Goal: Transaction & Acquisition: Download file/media

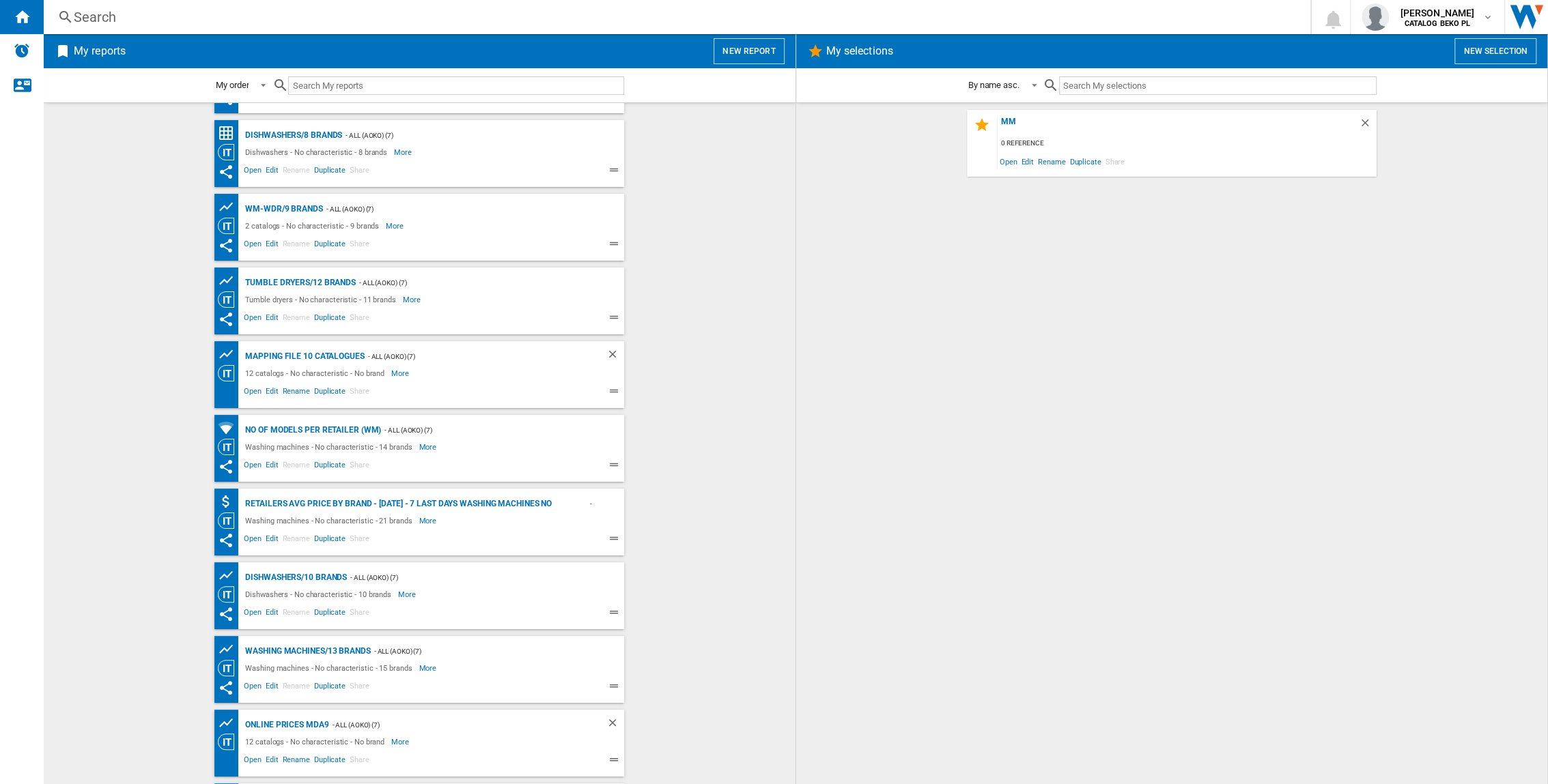
scroll to position [276, 0]
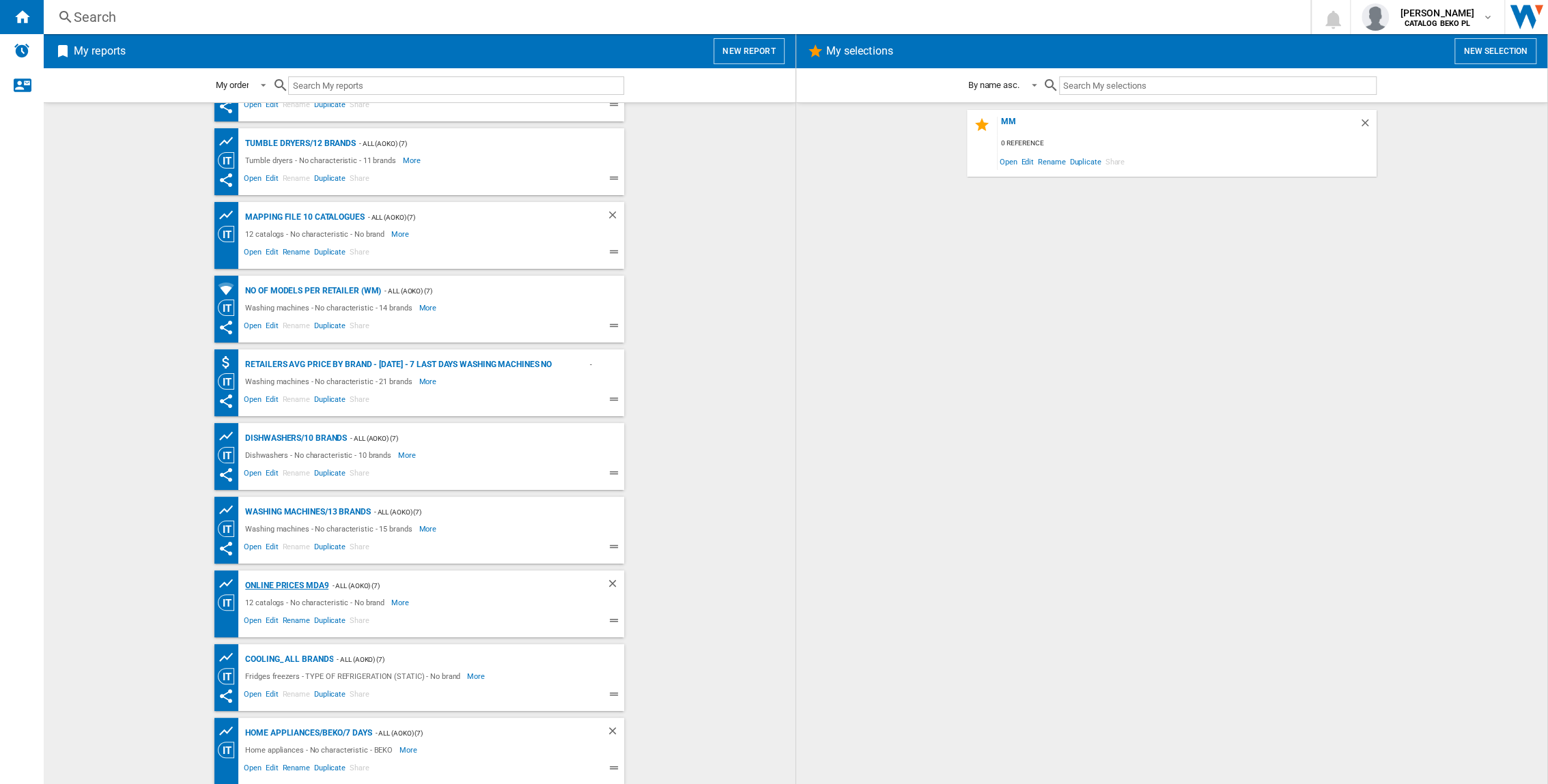
click at [312, 589] on div "Online prices MDA9" at bounding box center [284, 586] width 87 height 17
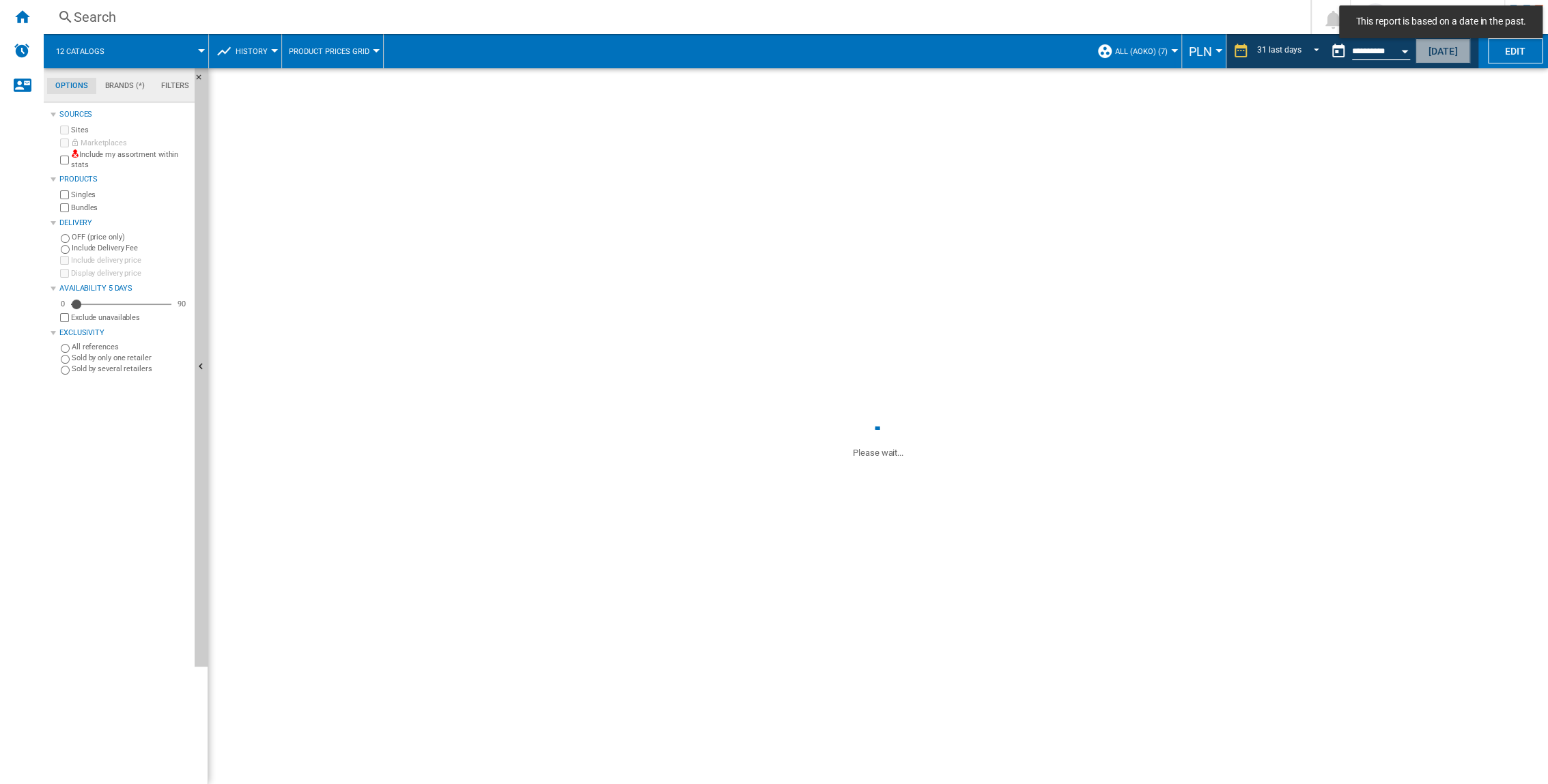
click at [1449, 55] on button "[DATE]" at bounding box center [1443, 51] width 55 height 25
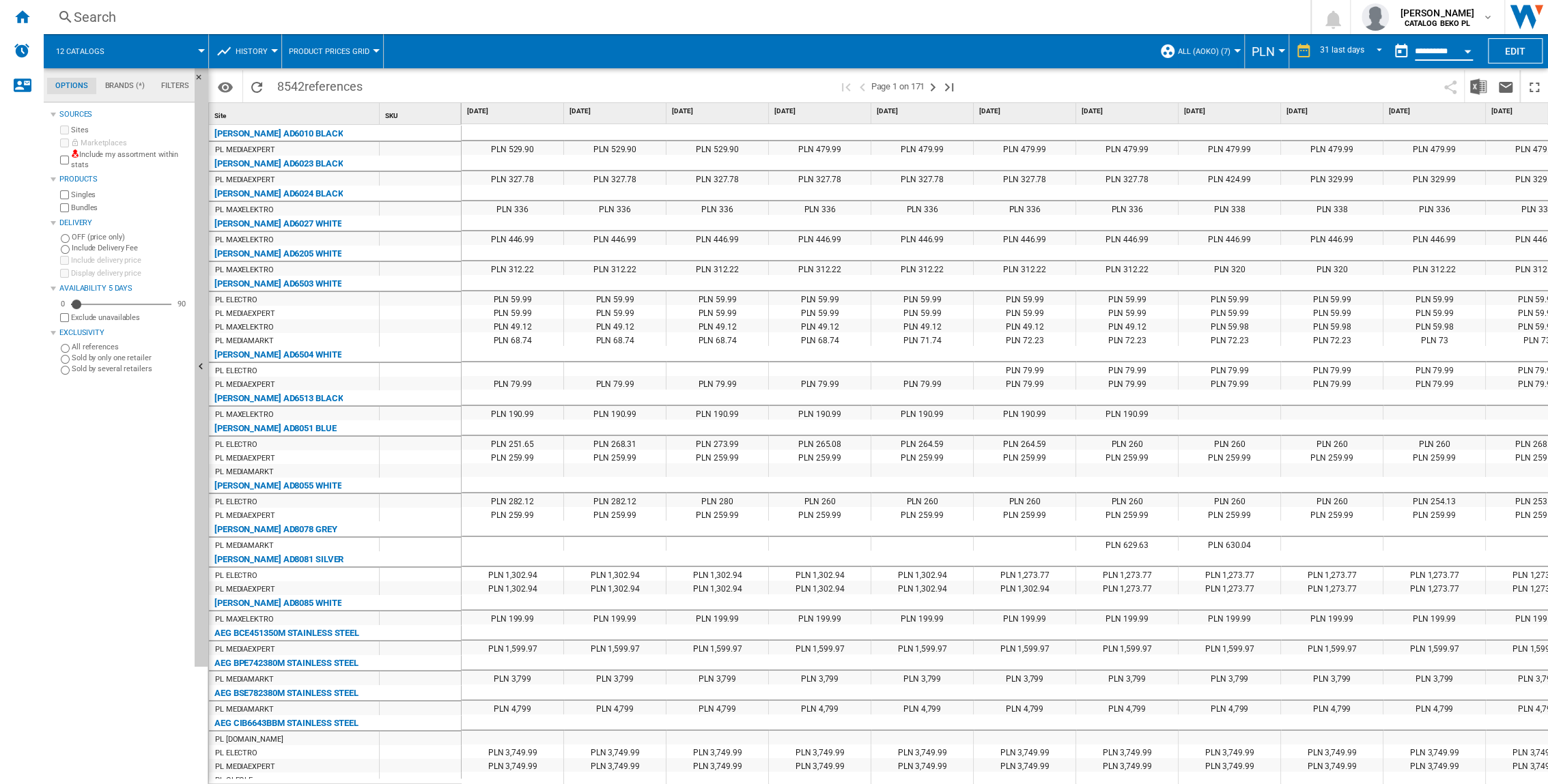
click at [1441, 48] on input "**********" at bounding box center [1443, 53] width 58 height 12
click at [1466, 51] on div "Open calendar" at bounding box center [1467, 52] width 7 height 3
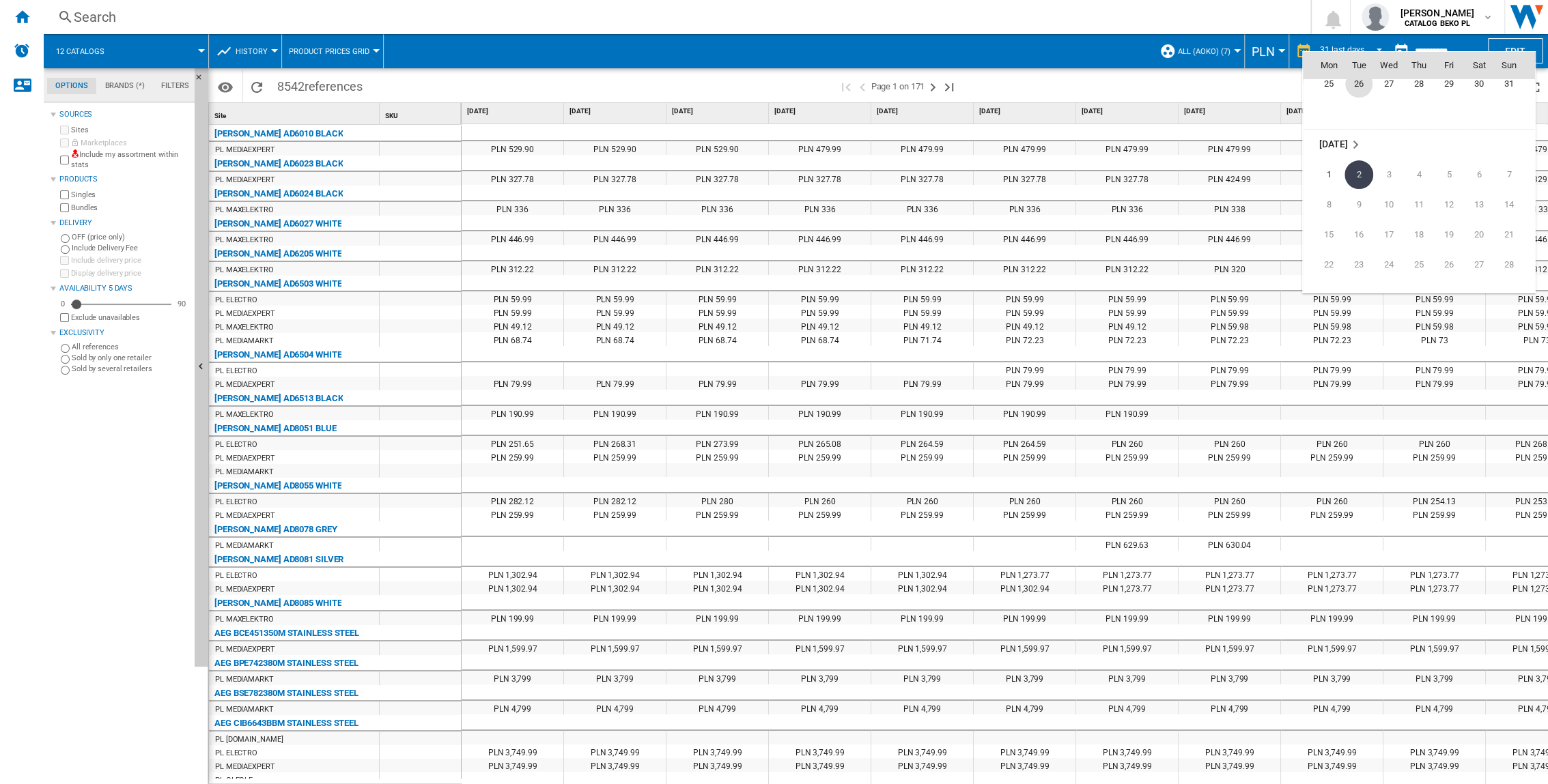
scroll to position [6437, 0]
click at [1511, 106] on span "31" at bounding box center [1508, 109] width 27 height 27
type input "**********"
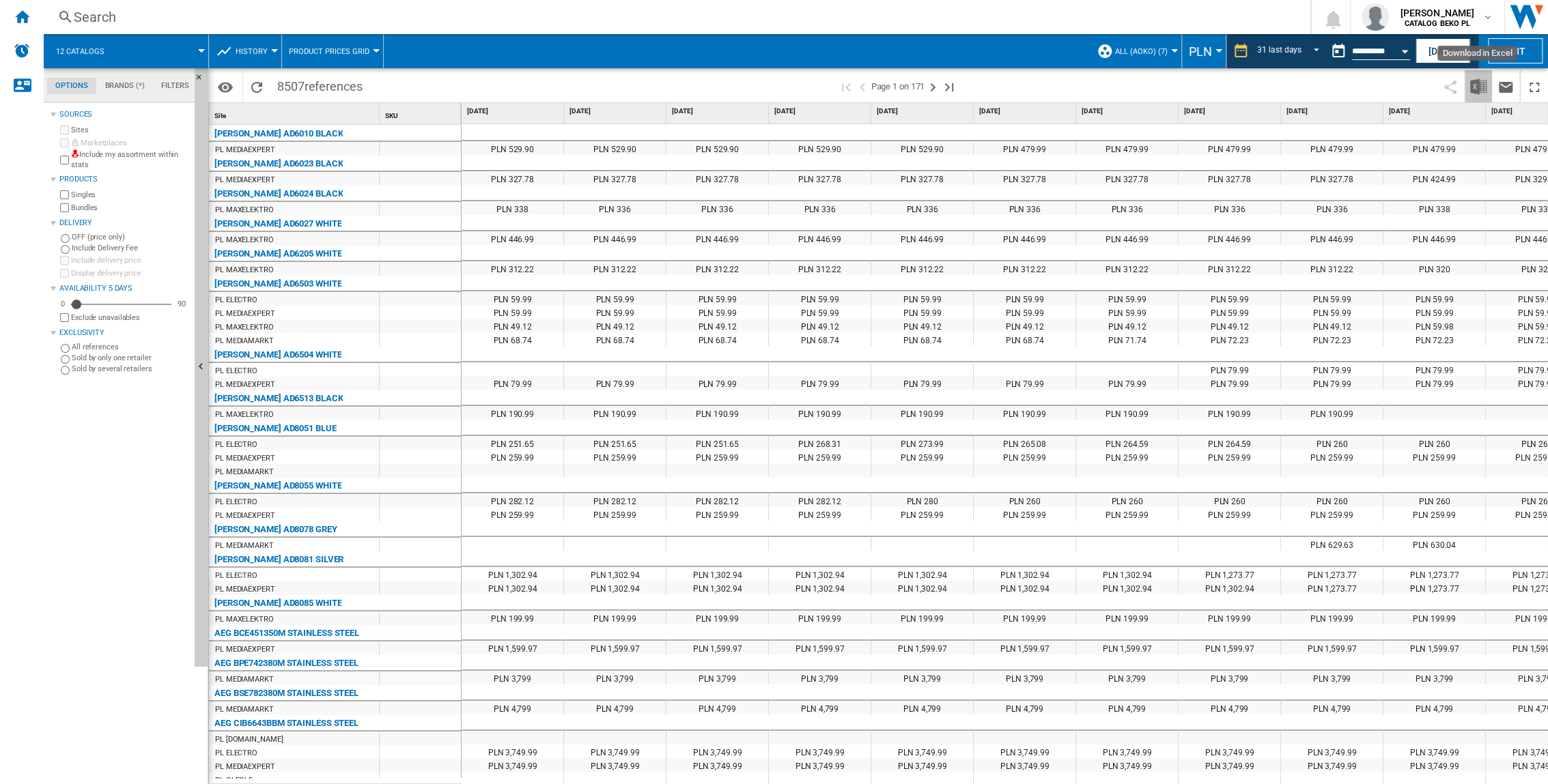
click at [1478, 88] on img "Download in Excel" at bounding box center [1478, 87] width 16 height 16
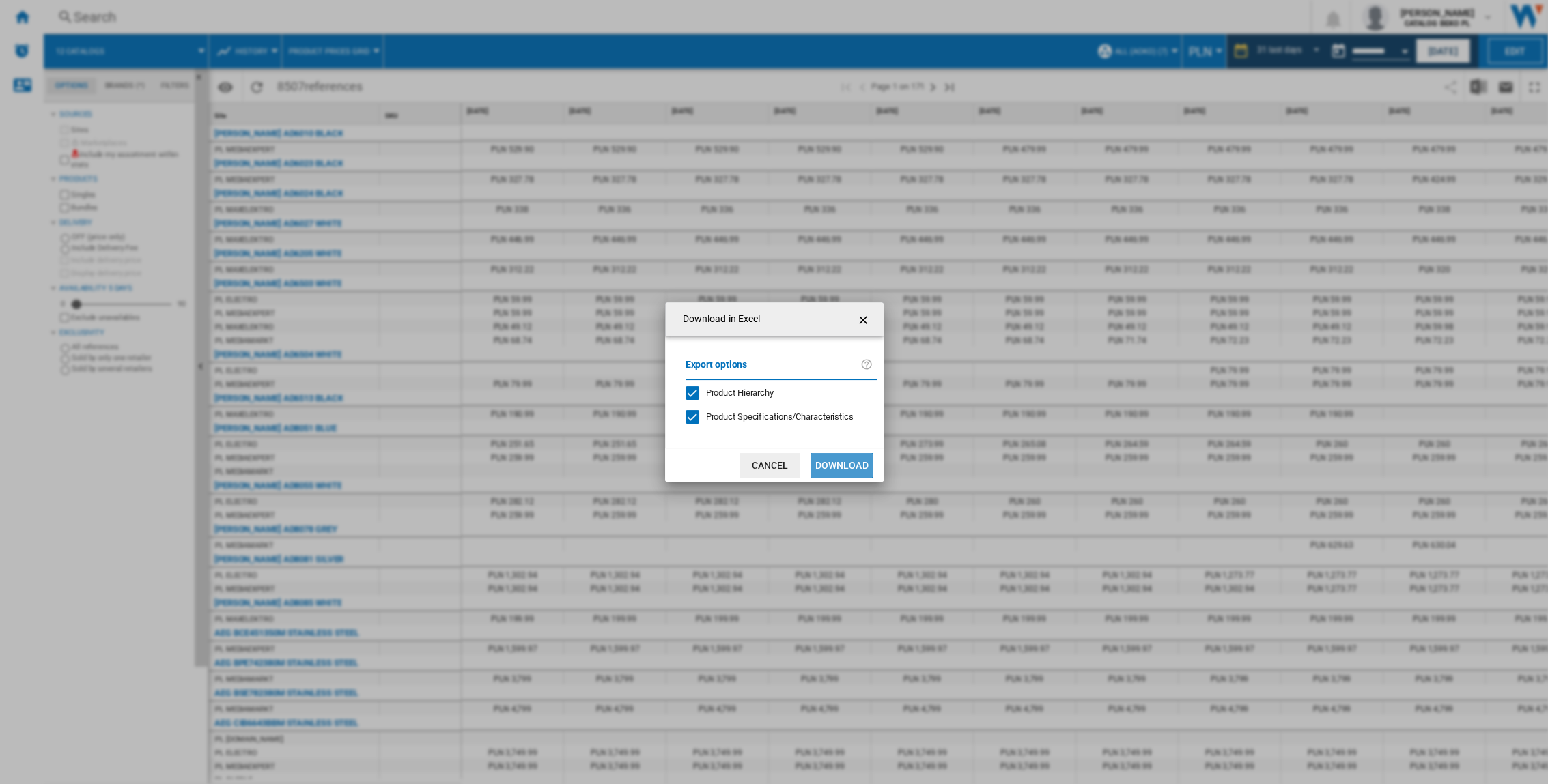
click at [845, 454] on button "Download" at bounding box center [841, 465] width 62 height 24
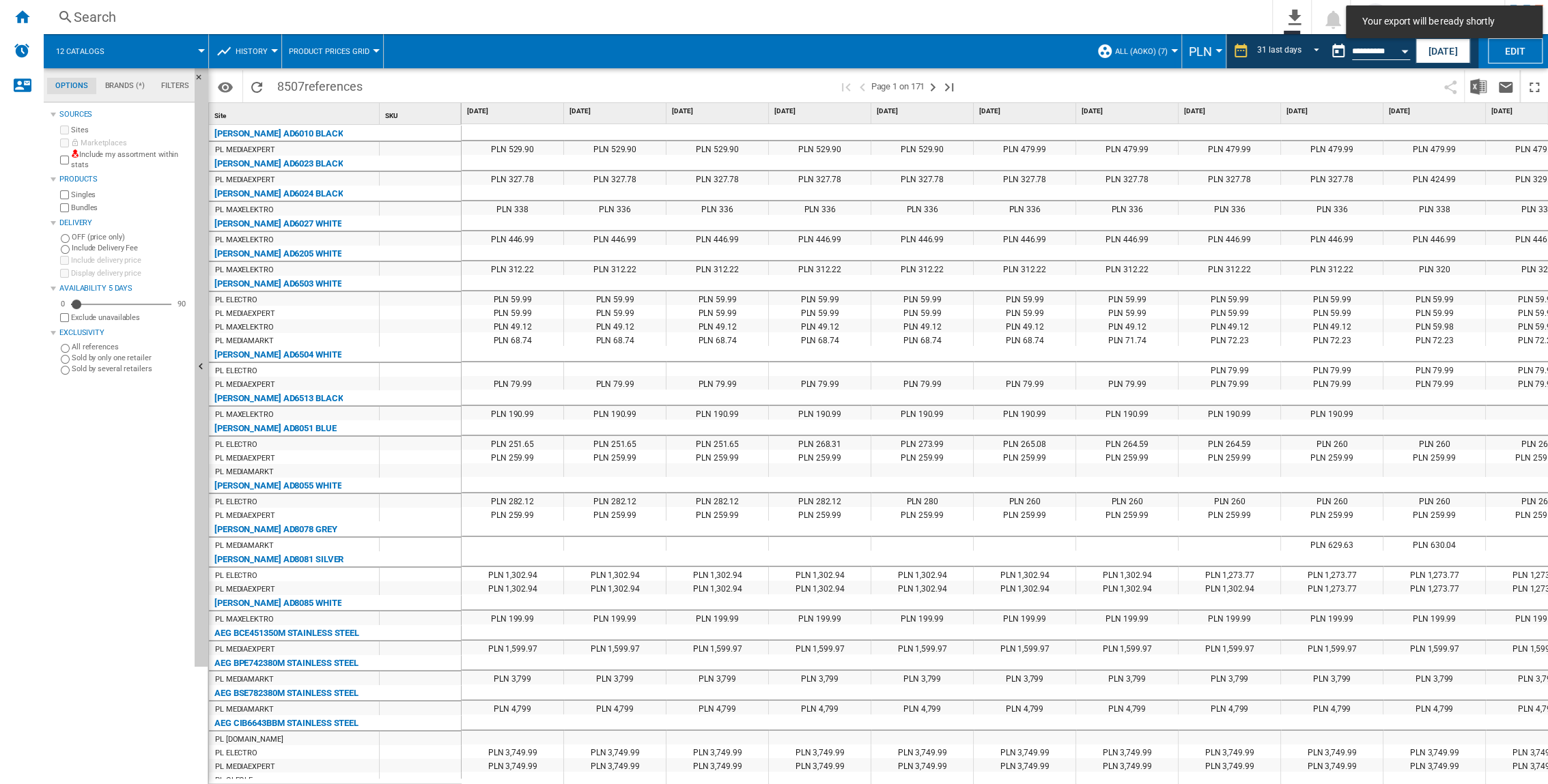
click at [845, 458] on div "PLN 259.99" at bounding box center [819, 456] width 102 height 13
